Goal: Task Accomplishment & Management: Manage account settings

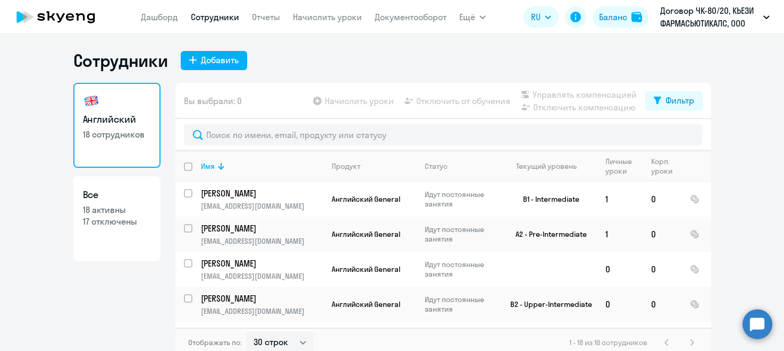
select select "30"
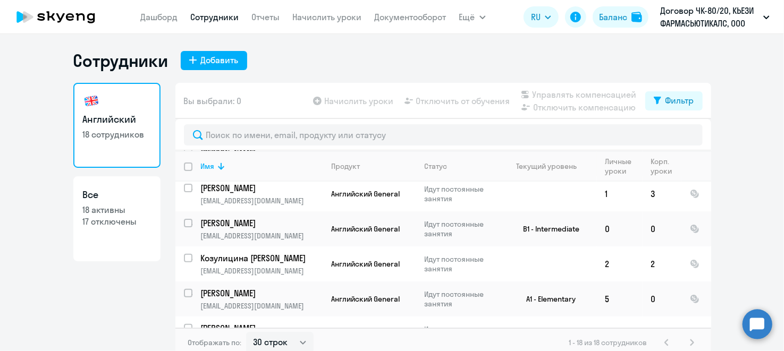
scroll to position [6, 0]
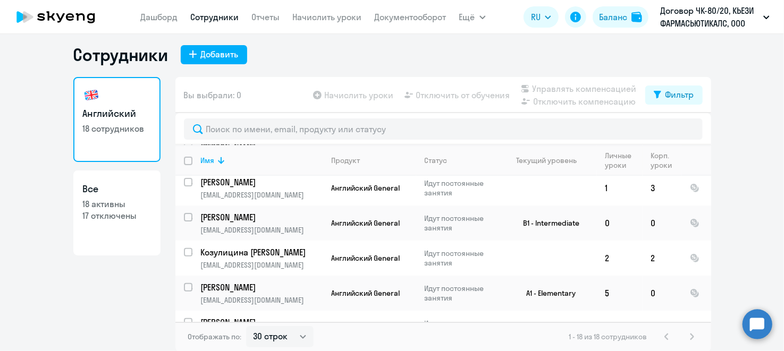
click at [106, 213] on p "17 отключены" at bounding box center [117, 216] width 68 height 12
select select "30"
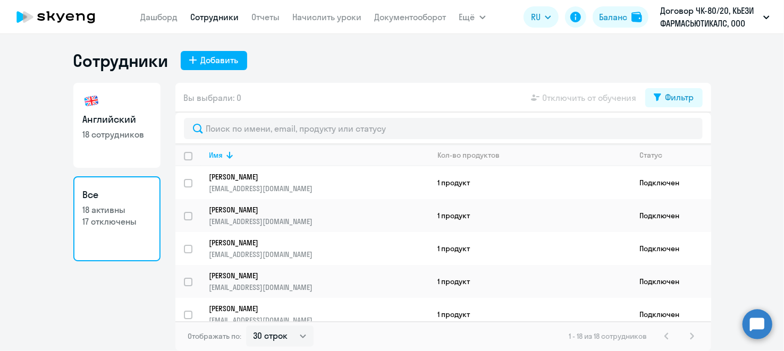
click at [127, 222] on p "17 отключены" at bounding box center [117, 222] width 68 height 12
click at [685, 96] on div "Фильтр" at bounding box center [679, 97] width 29 height 13
click at [690, 131] on span at bounding box center [685, 132] width 18 height 11
click at [676, 131] on input "checkbox" at bounding box center [675, 131] width 1 height 1
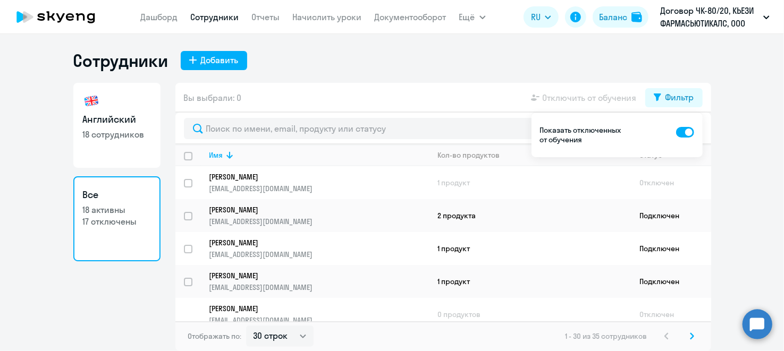
click at [438, 40] on div "Сотрудники Добавить Английский 18 сотрудников Все 18 активны 17 отключены Вы вы…" at bounding box center [392, 192] width 784 height 317
click at [455, 104] on div "Вы выбрали: 0 Отключить от обучения Фильтр" at bounding box center [443, 98] width 536 height 30
click at [680, 132] on span at bounding box center [685, 132] width 18 height 11
click at [676, 132] on input "checkbox" at bounding box center [675, 131] width 1 height 1
checkbox input "false"
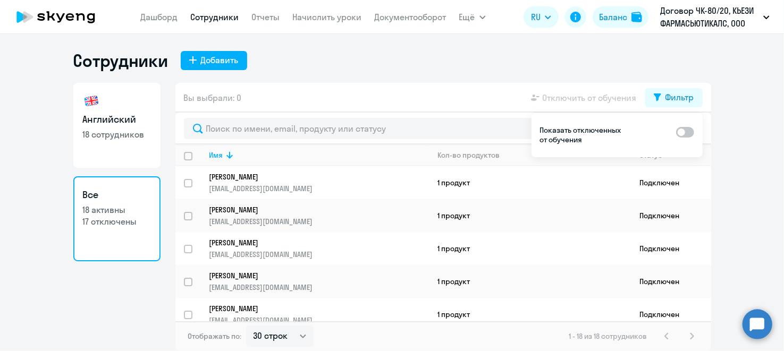
click at [760, 182] on ng-component "Сотрудники Добавить Английский 18 сотрудников Все 18 активны 17 отключены Вы вы…" at bounding box center [392, 200] width 784 height 301
drag, startPoint x: 225, startPoint y: 154, endPoint x: 242, endPoint y: 154, distance: 17.5
click at [225, 154] on icon at bounding box center [229, 155] width 13 height 13
